Goal: Information Seeking & Learning: Learn about a topic

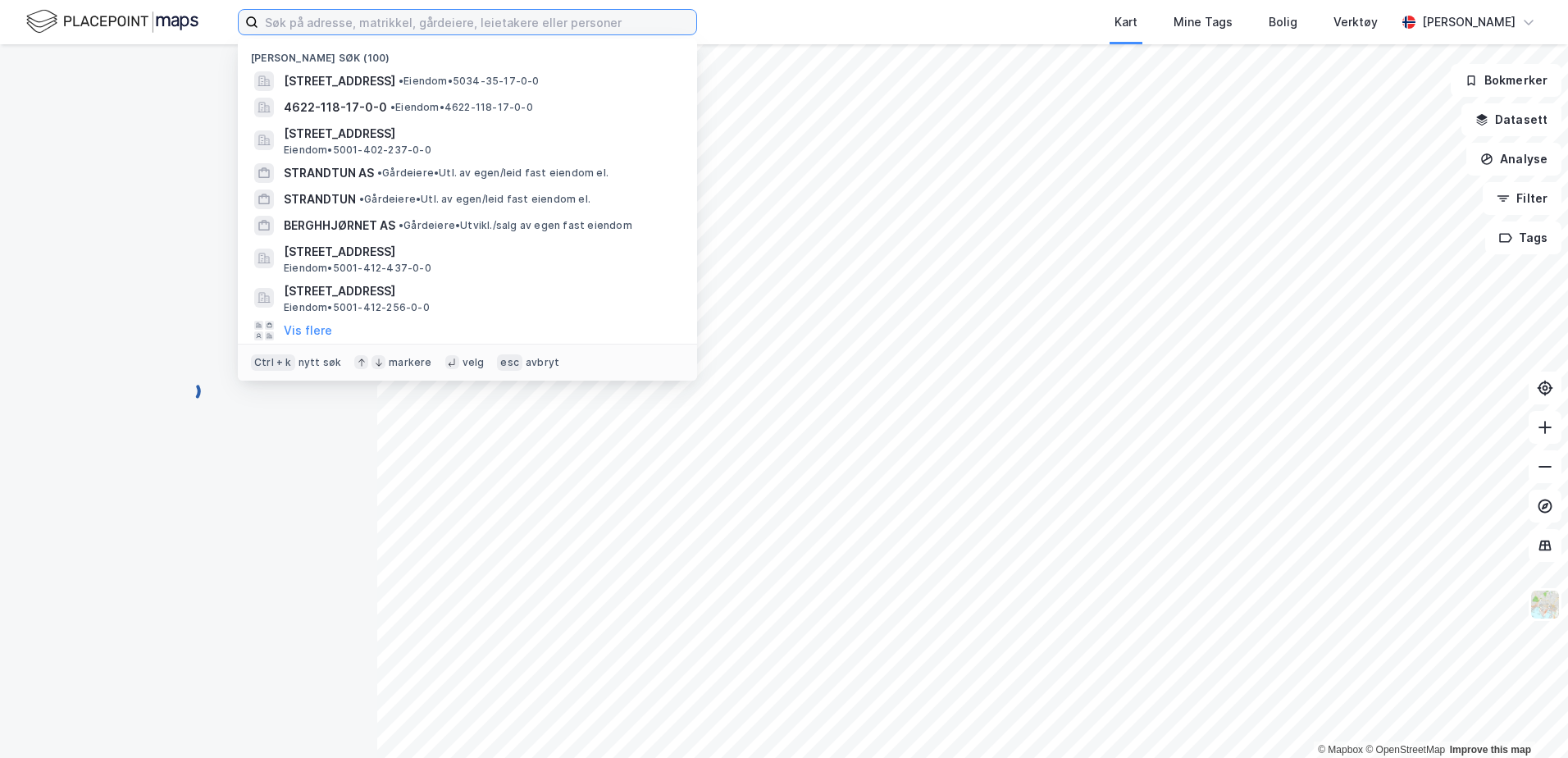
click at [300, 22] on input at bounding box center [477, 22] width 438 height 25
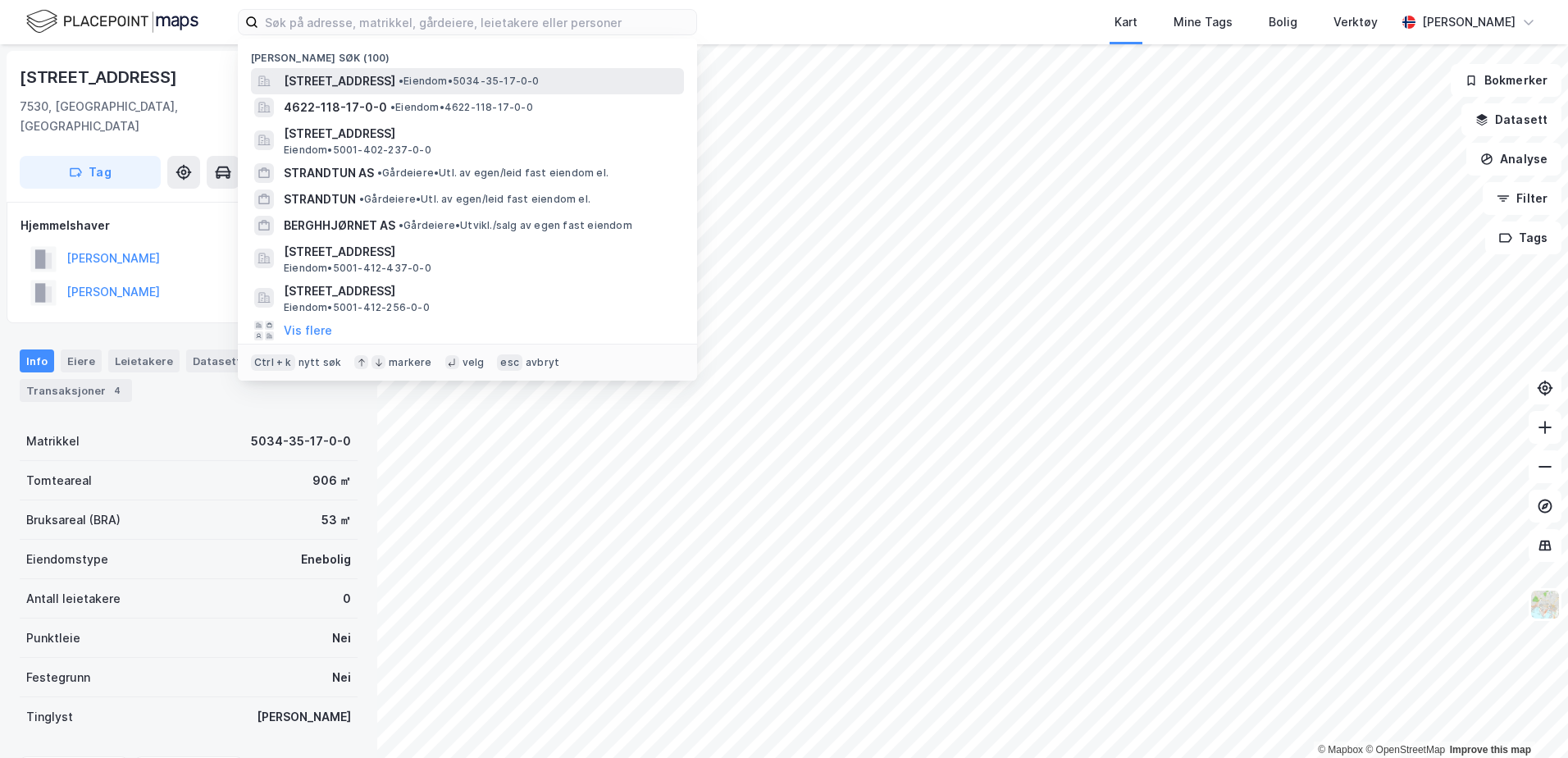
click at [323, 78] on span "[STREET_ADDRESS]" at bounding box center [340, 81] width 112 height 20
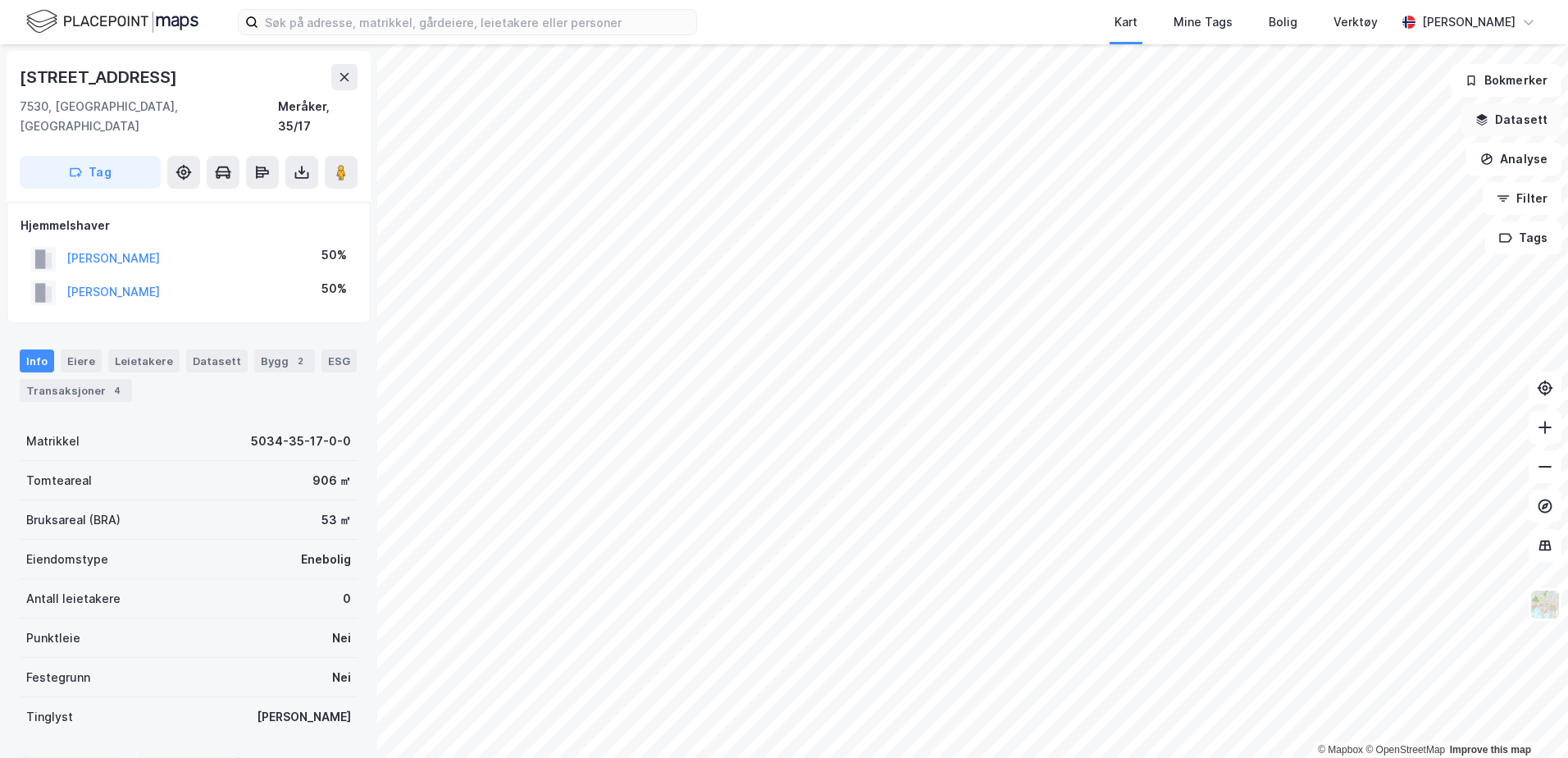
click at [1511, 112] on button "Datasett" at bounding box center [1511, 120] width 100 height 33
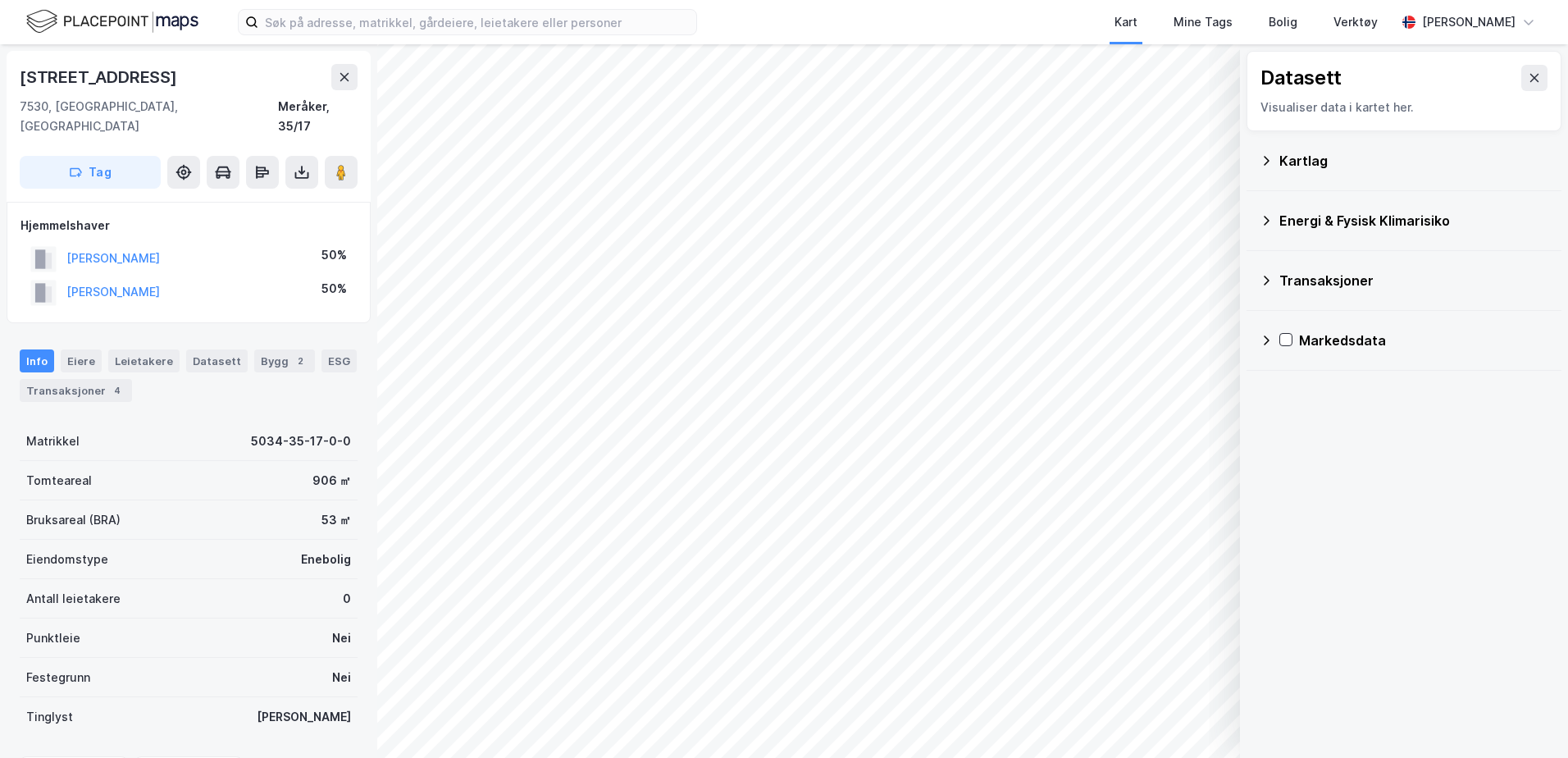
click at [1296, 162] on div "Kartlag" at bounding box center [1414, 161] width 269 height 20
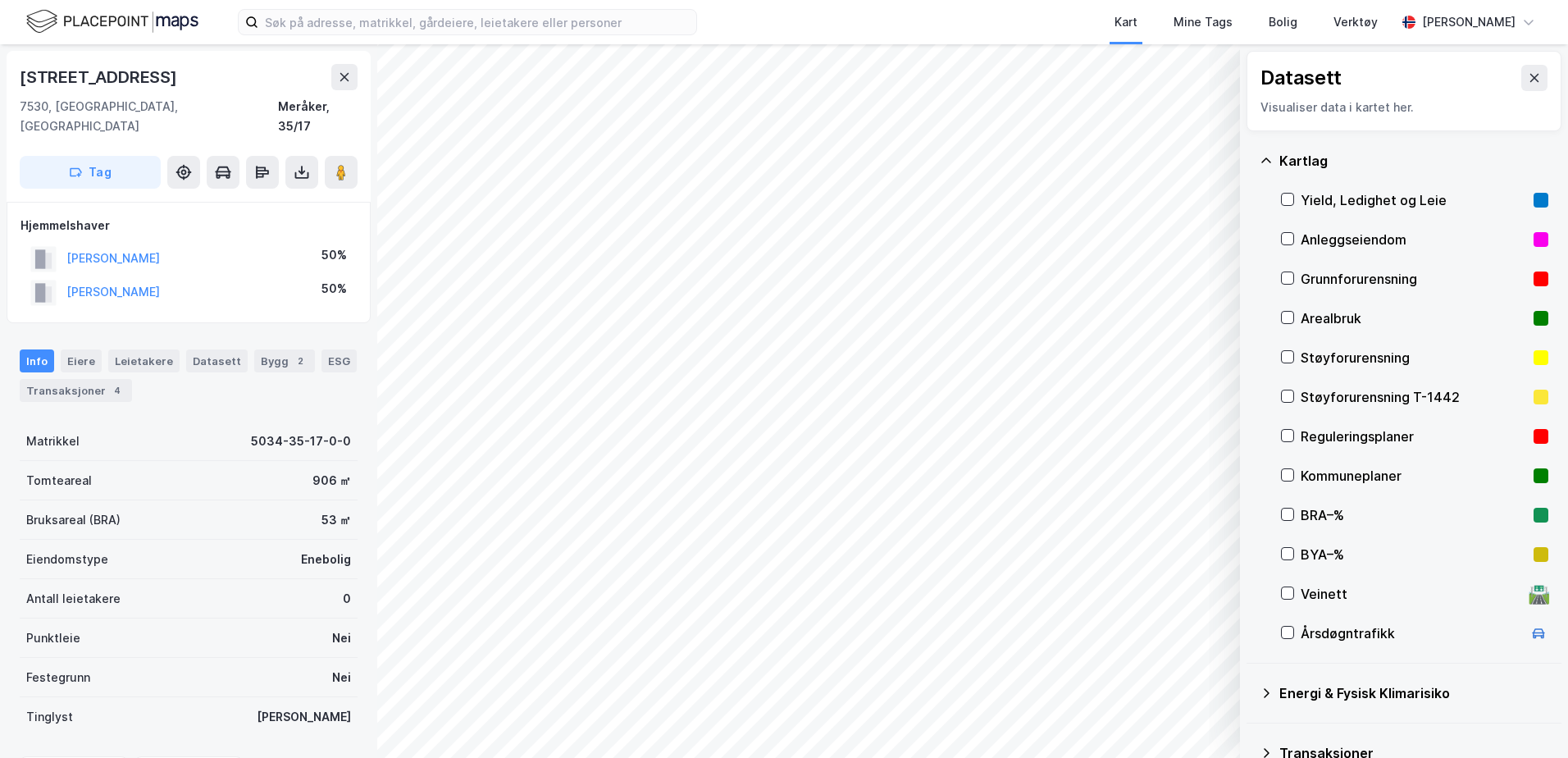
click at [1283, 443] on div at bounding box center [1288, 436] width 13 height 14
